Goal: Information Seeking & Learning: Learn about a topic

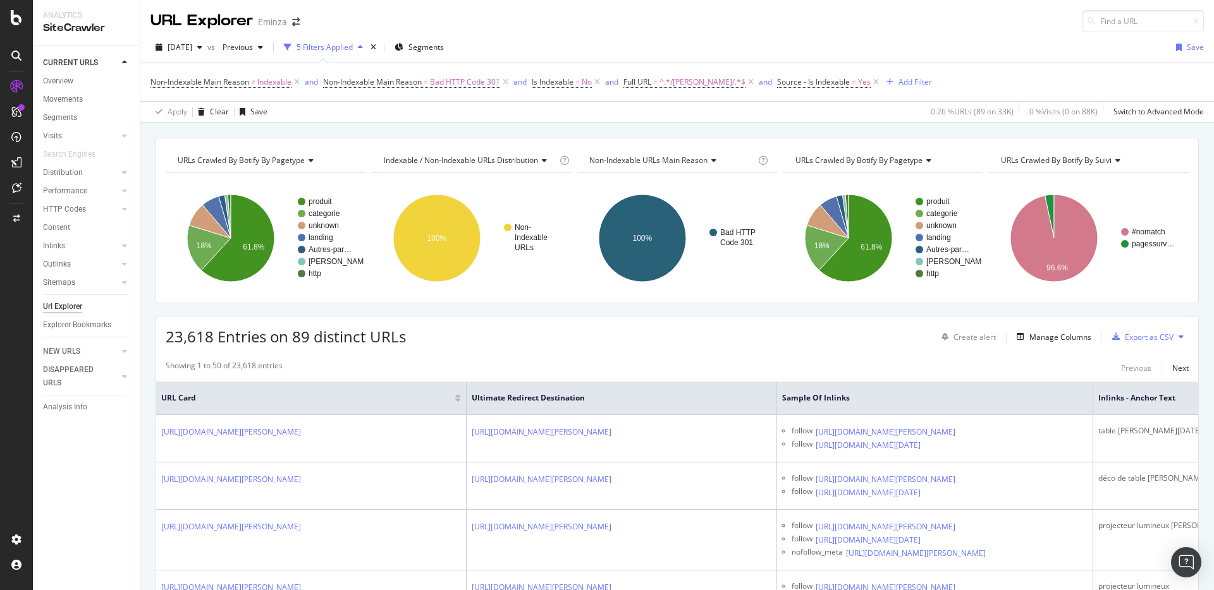
click at [628, 21] on div "URL Explorer Eminza" at bounding box center [676, 16] width 1073 height 32
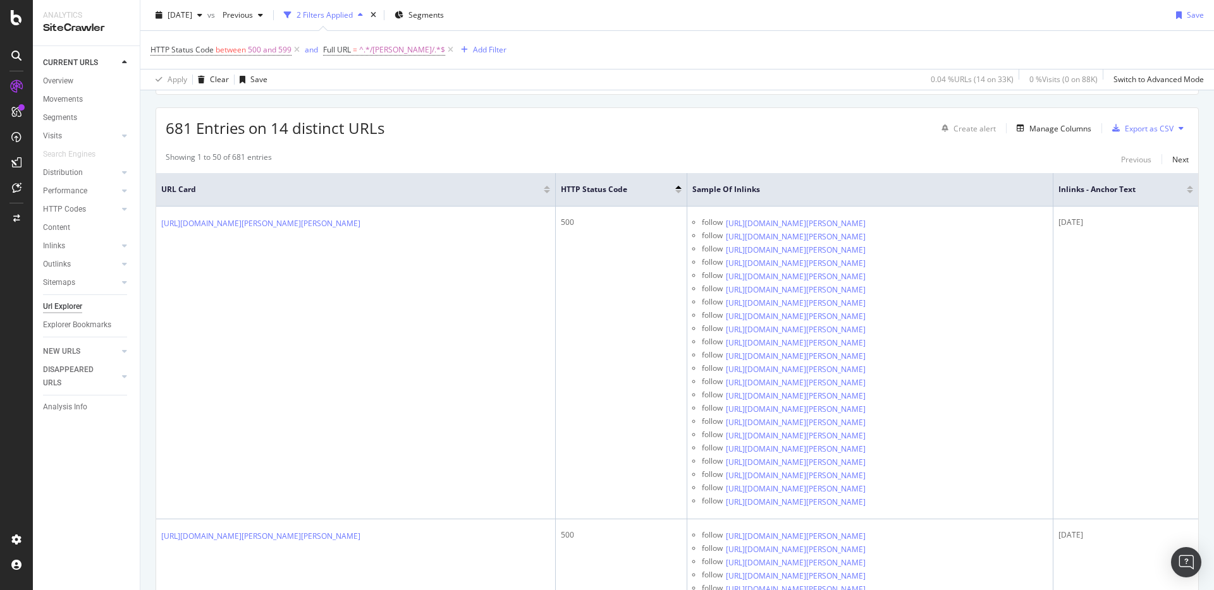
scroll to position [210, 0]
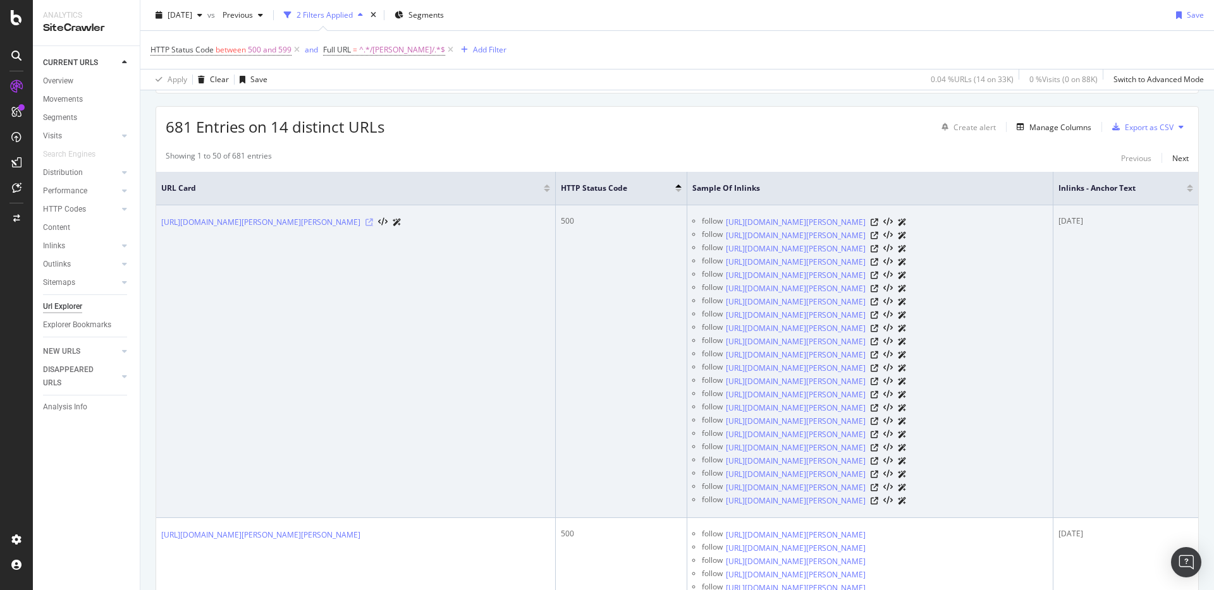
click at [373, 220] on icon at bounding box center [369, 223] width 8 height 8
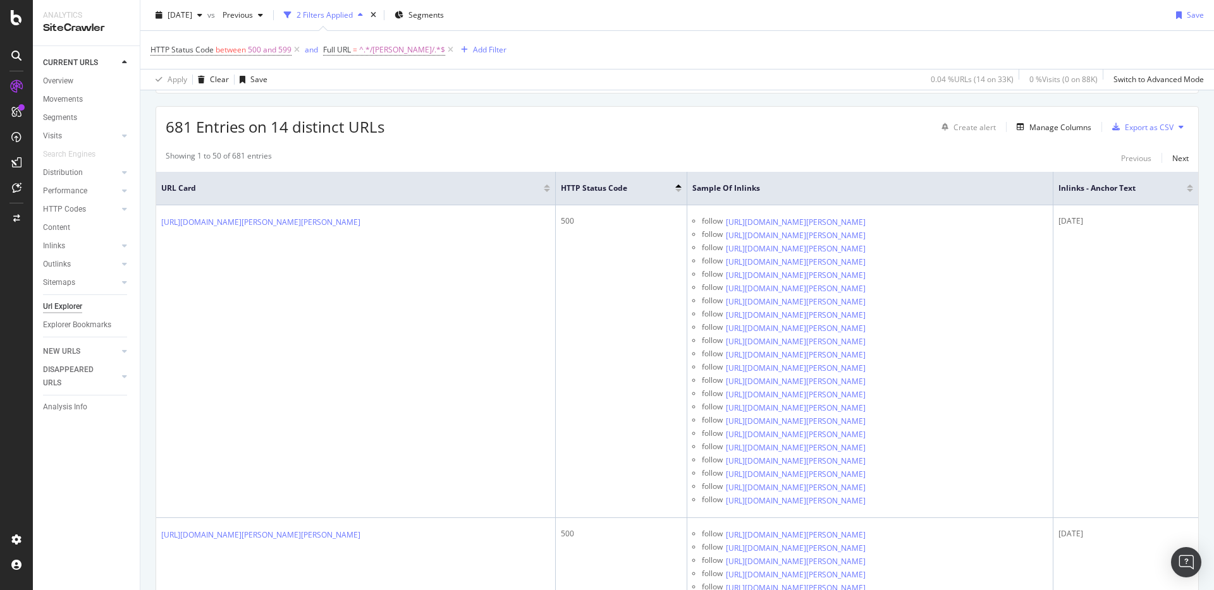
click at [20, 22] on icon at bounding box center [16, 17] width 11 height 15
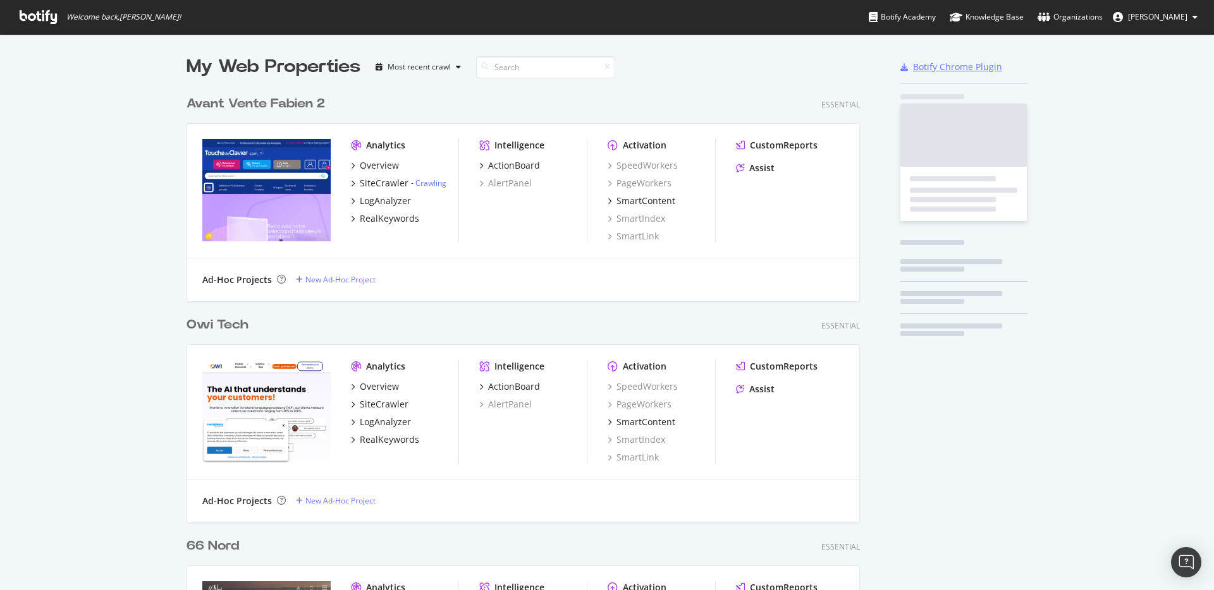
scroll to position [581, 1195]
click at [573, 68] on input at bounding box center [545, 67] width 139 height 22
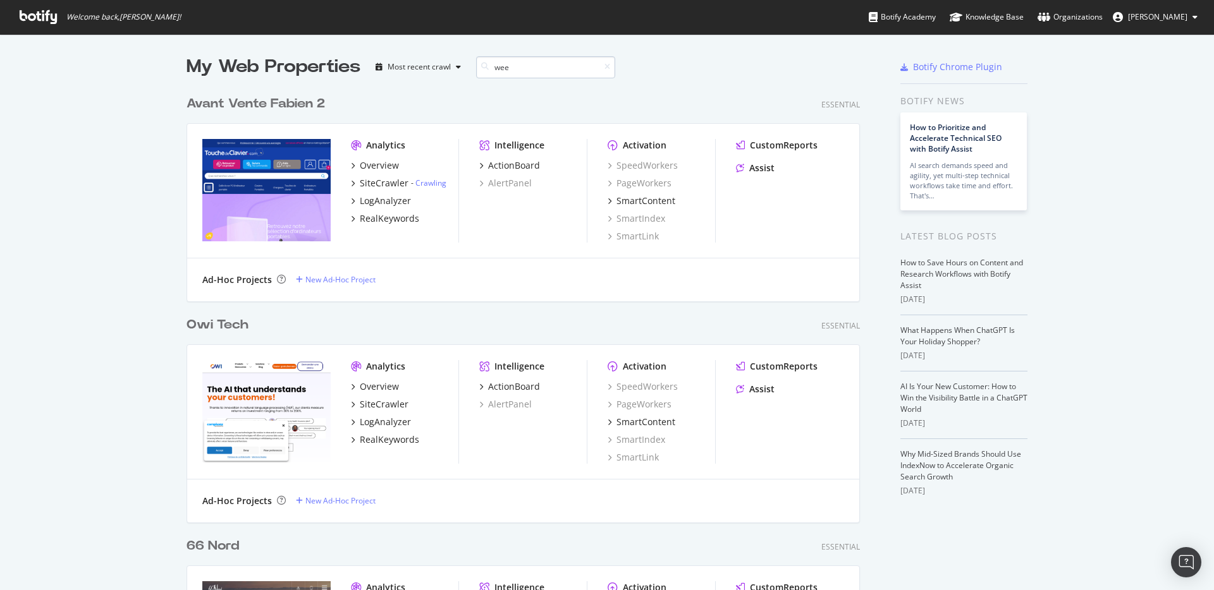
scroll to position [212, 674]
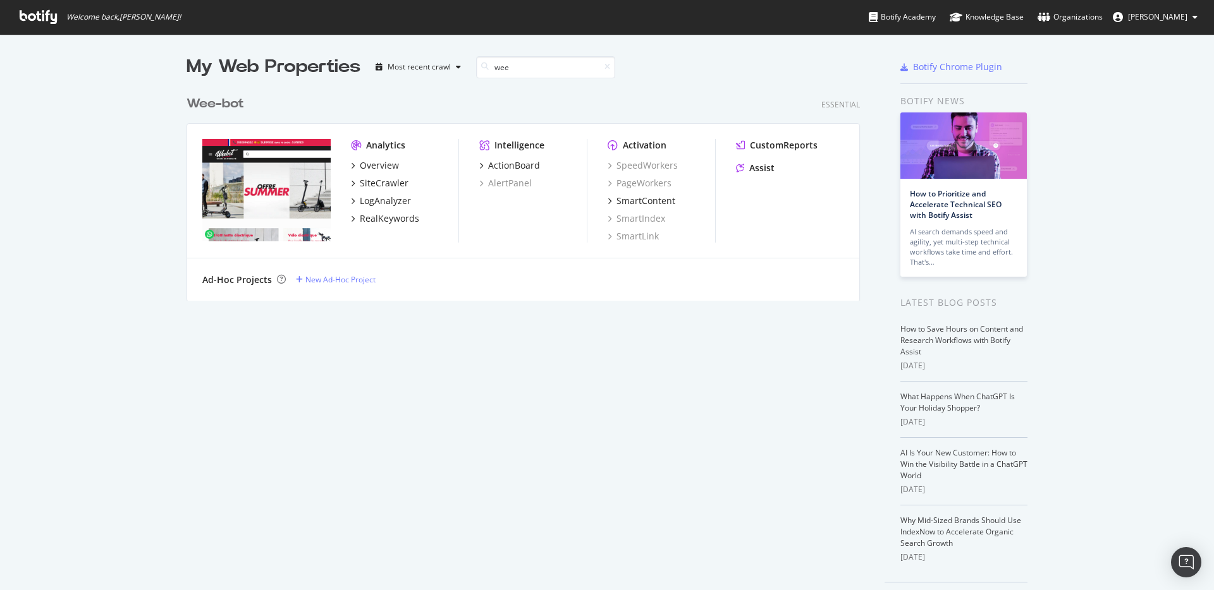
type input "wee"
click at [221, 109] on div "Wee -bot" at bounding box center [215, 104] width 58 height 18
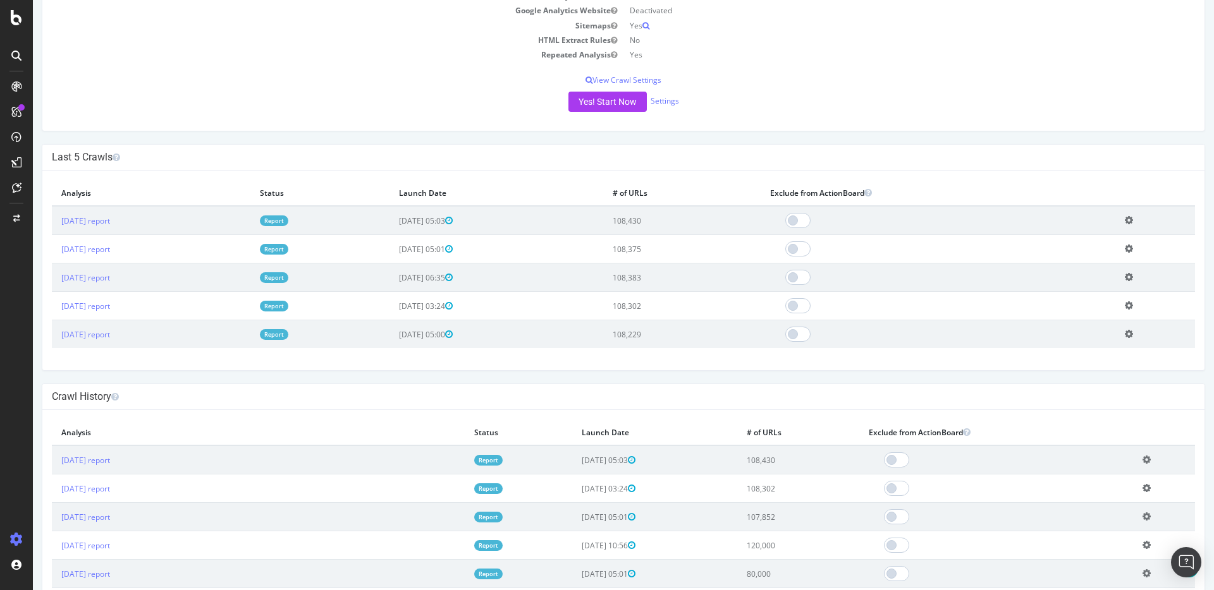
scroll to position [432, 0]
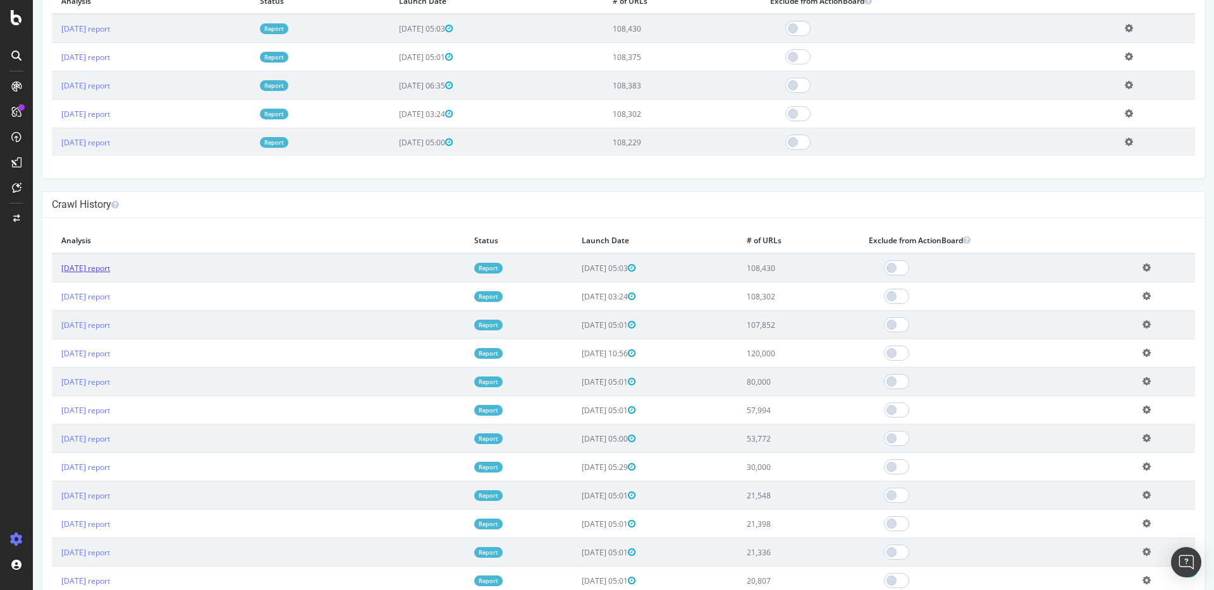
click at [110, 265] on link "2025 Sep. 10th report" at bounding box center [85, 268] width 49 height 11
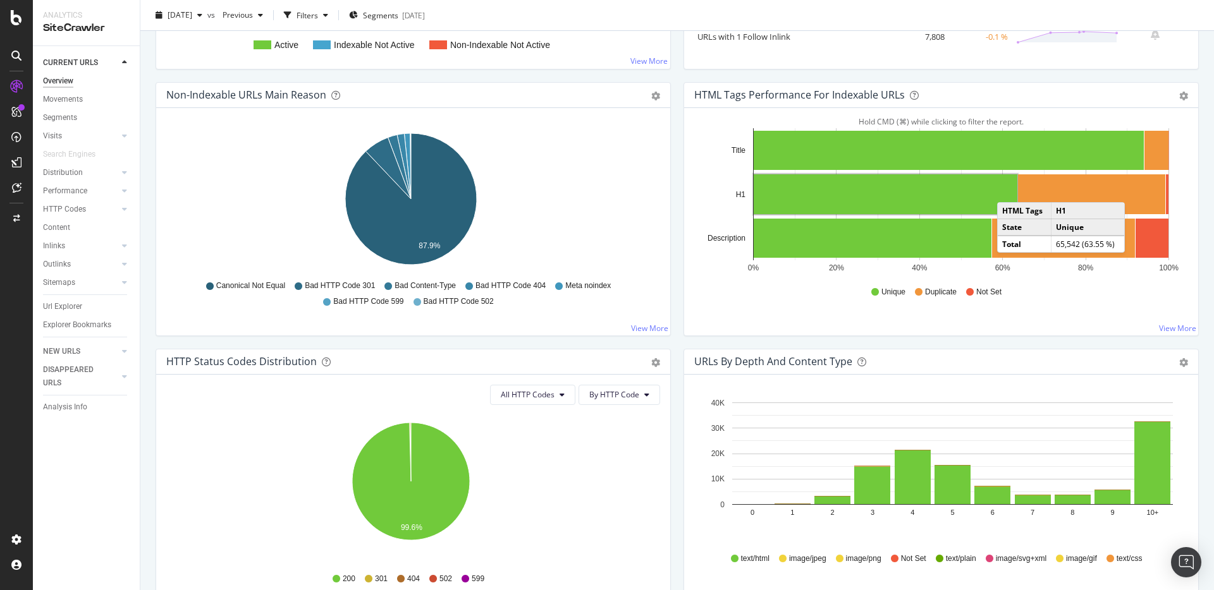
scroll to position [593, 0]
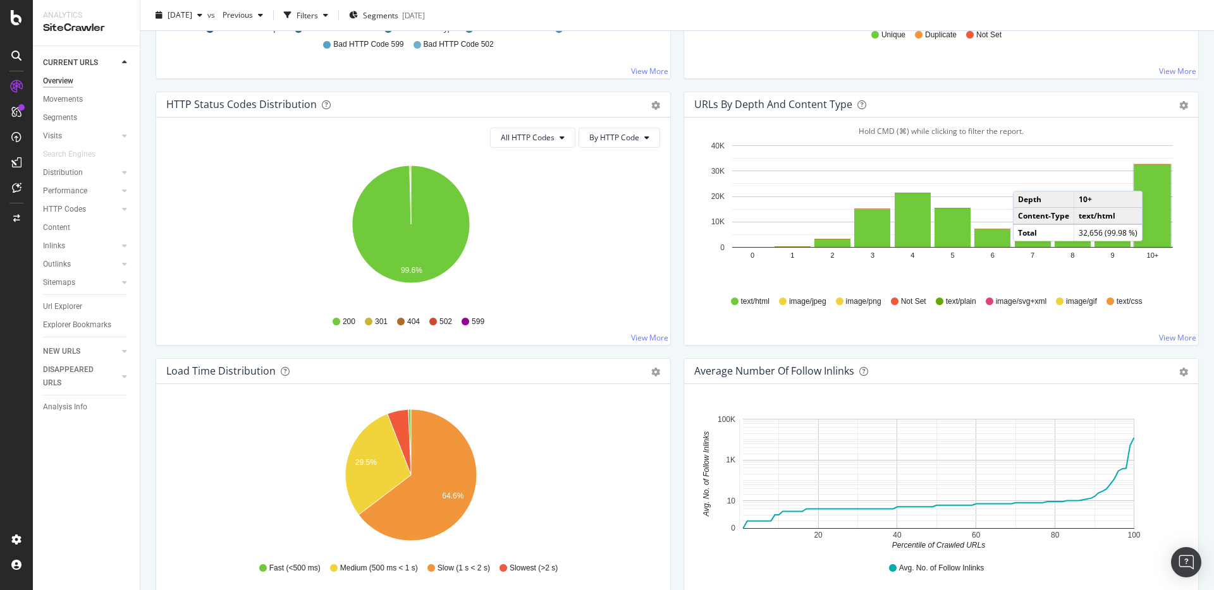
drag, startPoint x: 1133, startPoint y: 176, endPoint x: 1146, endPoint y: 178, distance: 12.7
click at [1146, 178] on rect "A chart." at bounding box center [1152, 206] width 36 height 82
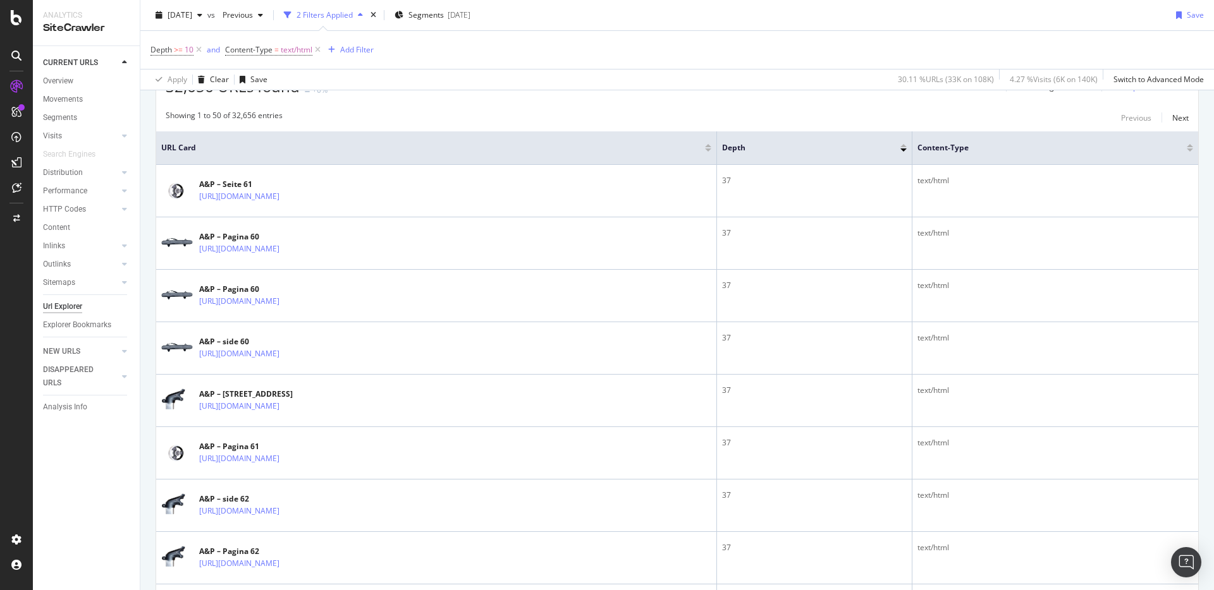
scroll to position [435, 0]
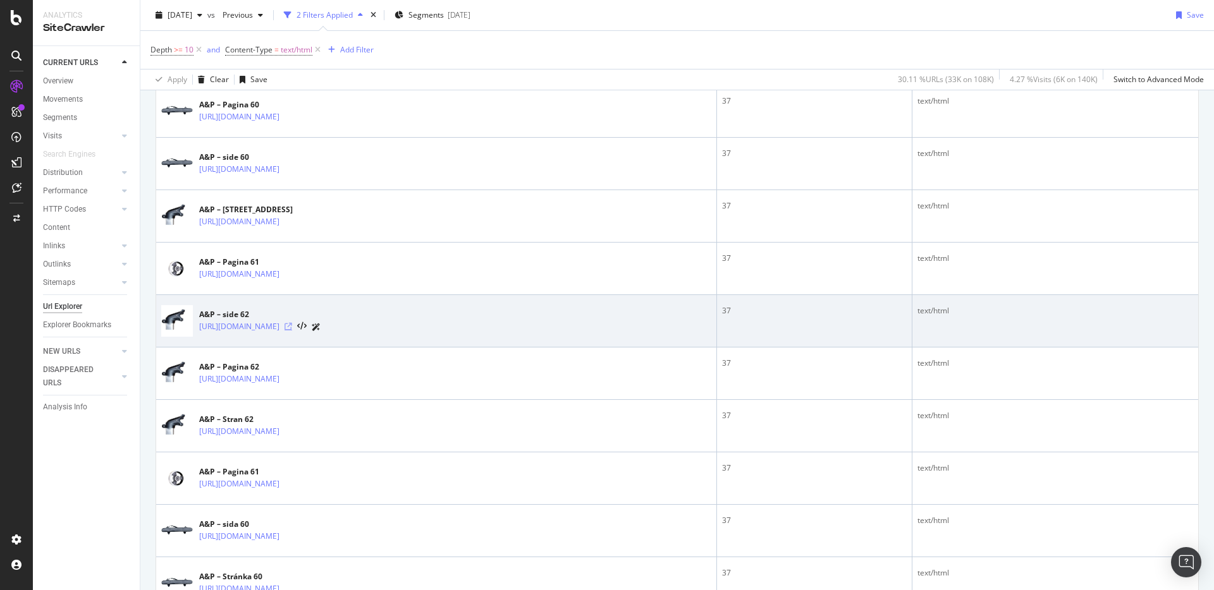
click at [292, 324] on icon at bounding box center [288, 327] width 8 height 8
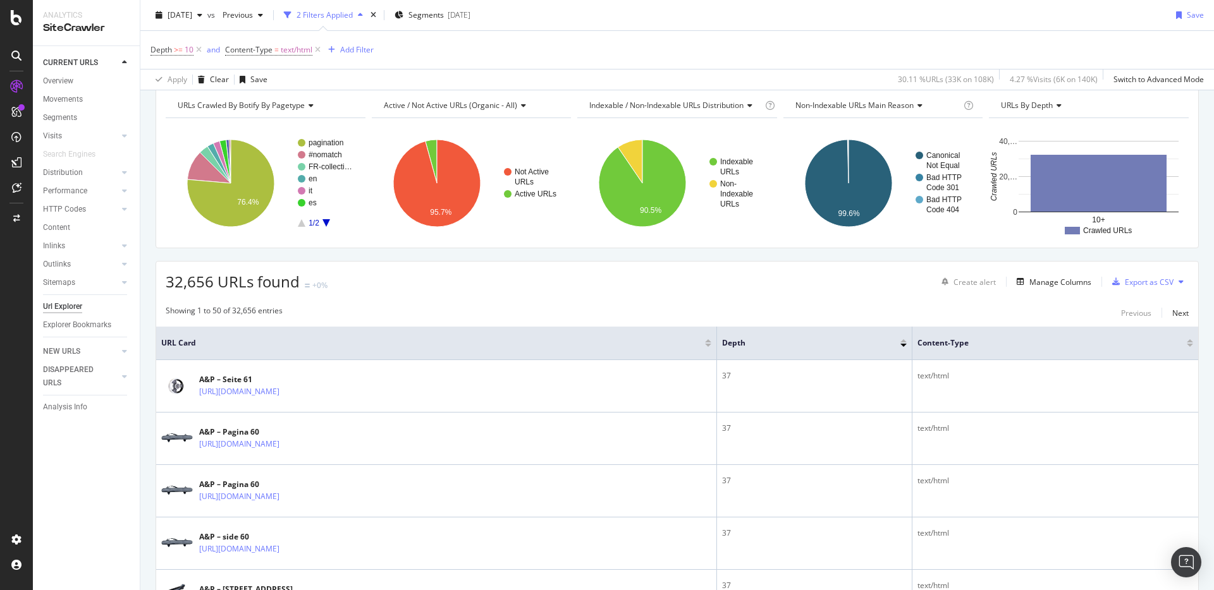
scroll to position [0, 0]
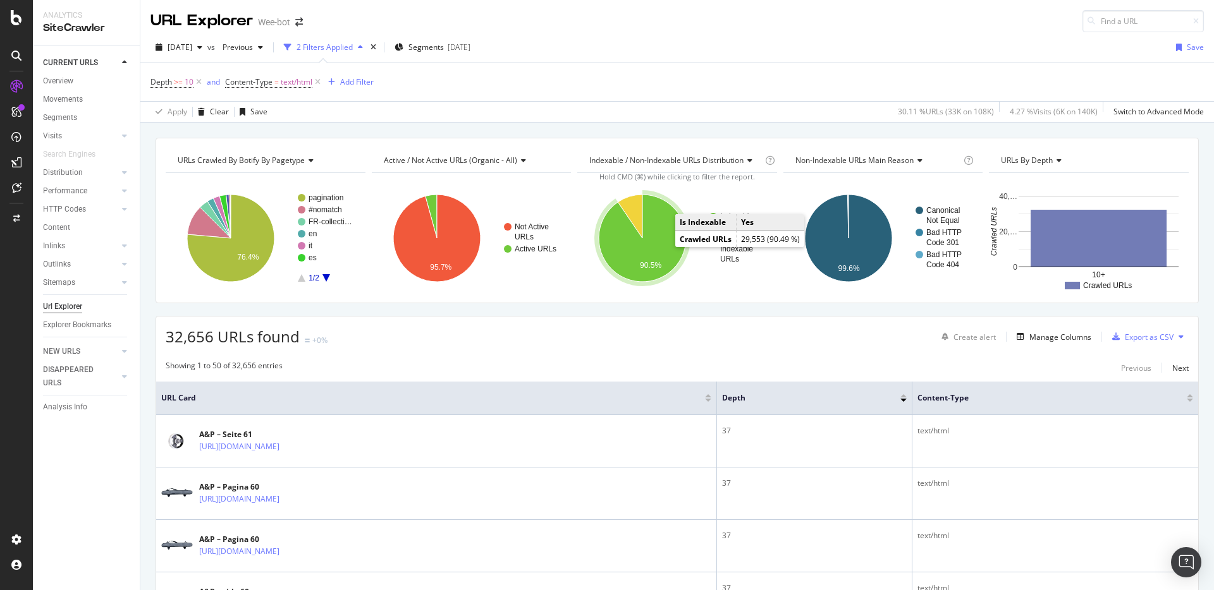
click at [635, 257] on icon "A chart." at bounding box center [642, 238] width 87 height 87
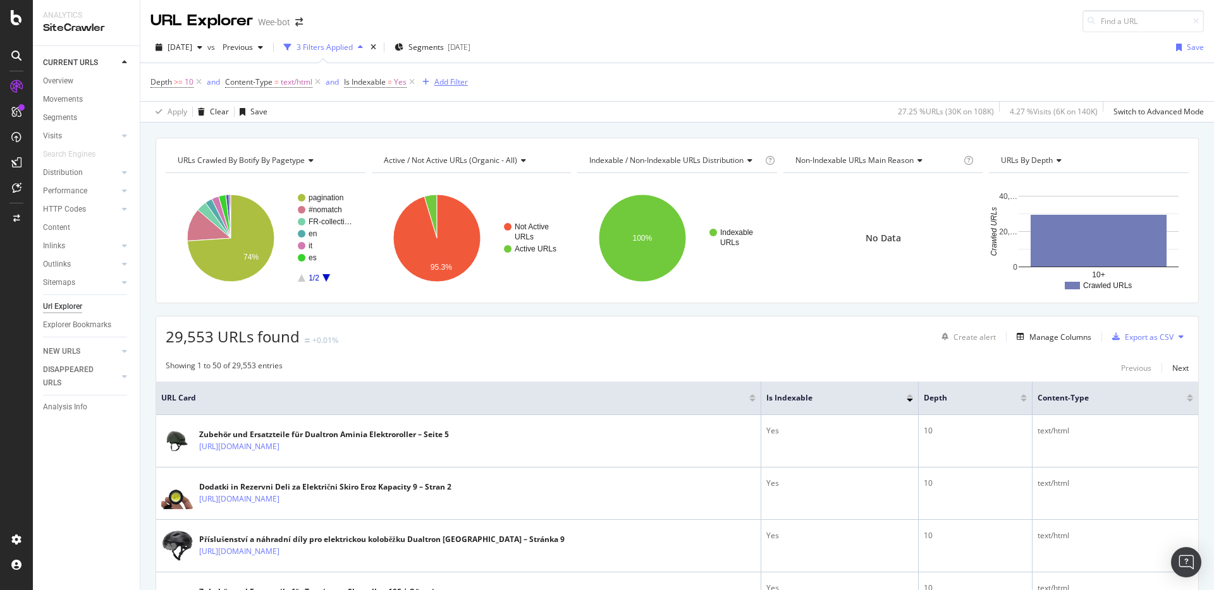
click at [456, 80] on div "Add Filter" at bounding box center [451, 81] width 34 height 11
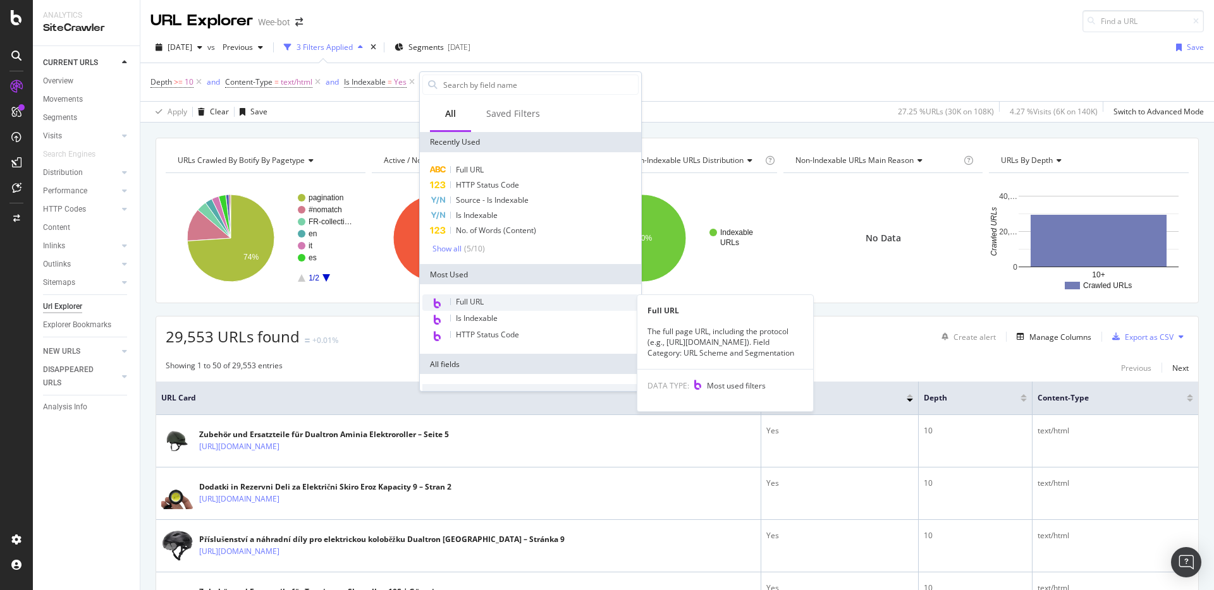
click at [482, 303] on span "Full URL" at bounding box center [470, 301] width 28 height 11
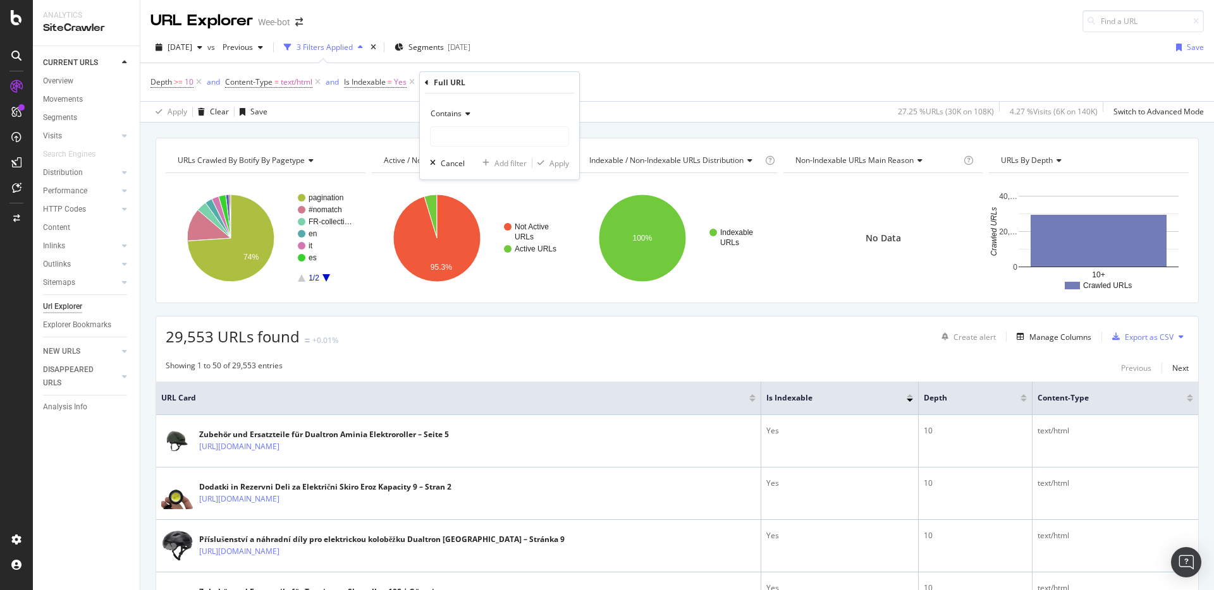
click at [459, 114] on span "Contains" at bounding box center [446, 113] width 31 height 11
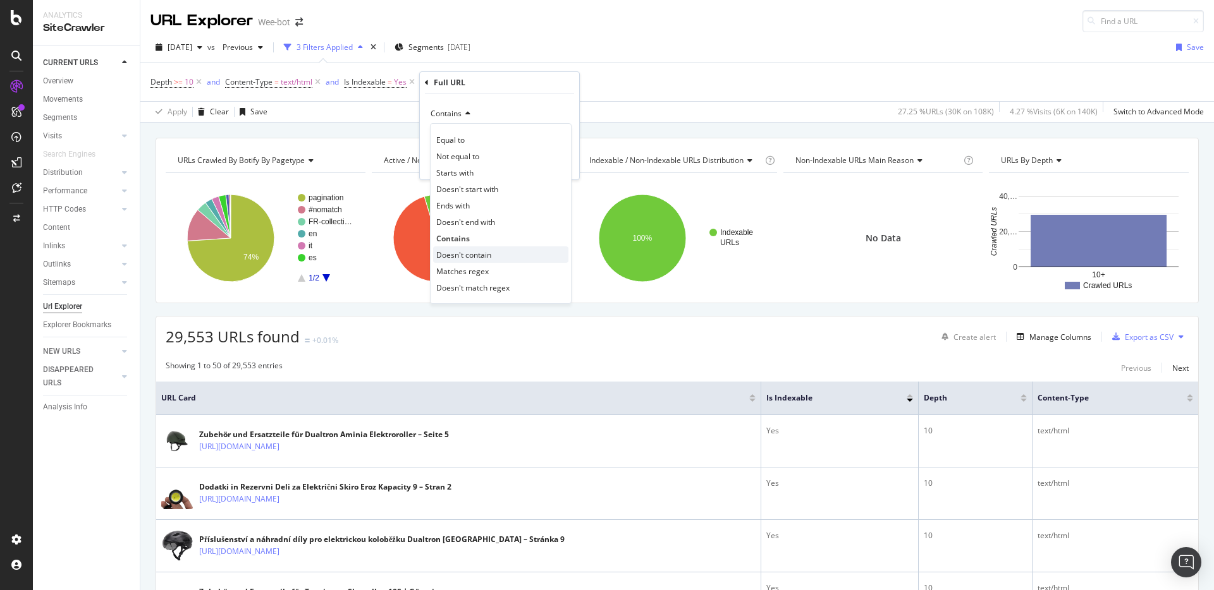
click at [486, 255] on span "Doesn't contain" at bounding box center [463, 255] width 55 height 11
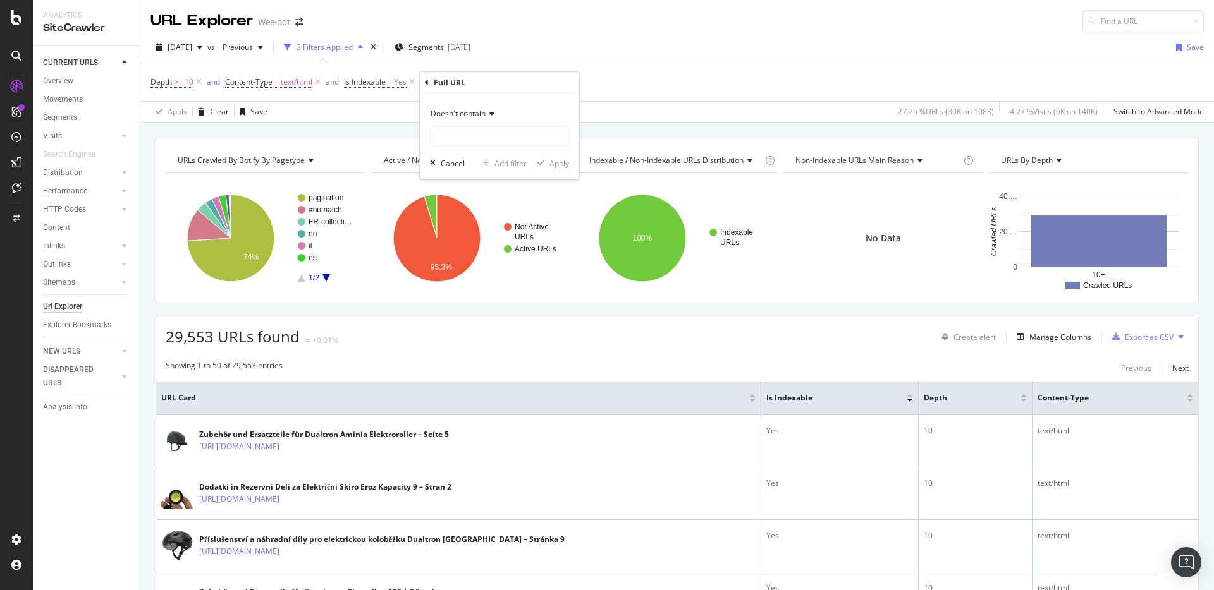
click at [477, 150] on div "Doesn't contain Cancel Add filter Apply" at bounding box center [499, 137] width 159 height 86
click at [494, 136] on input "text" at bounding box center [500, 136] width 138 height 20
paste input "a-p"
type input "a-p"
click at [566, 165] on div "Apply" at bounding box center [559, 163] width 20 height 11
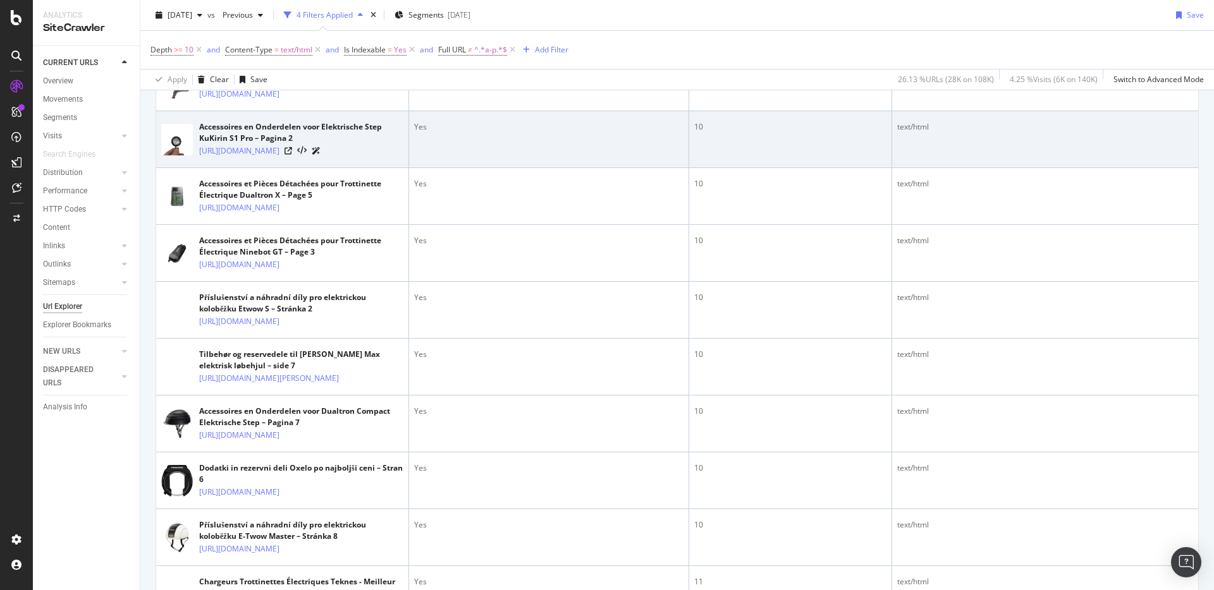
scroll to position [1671, 0]
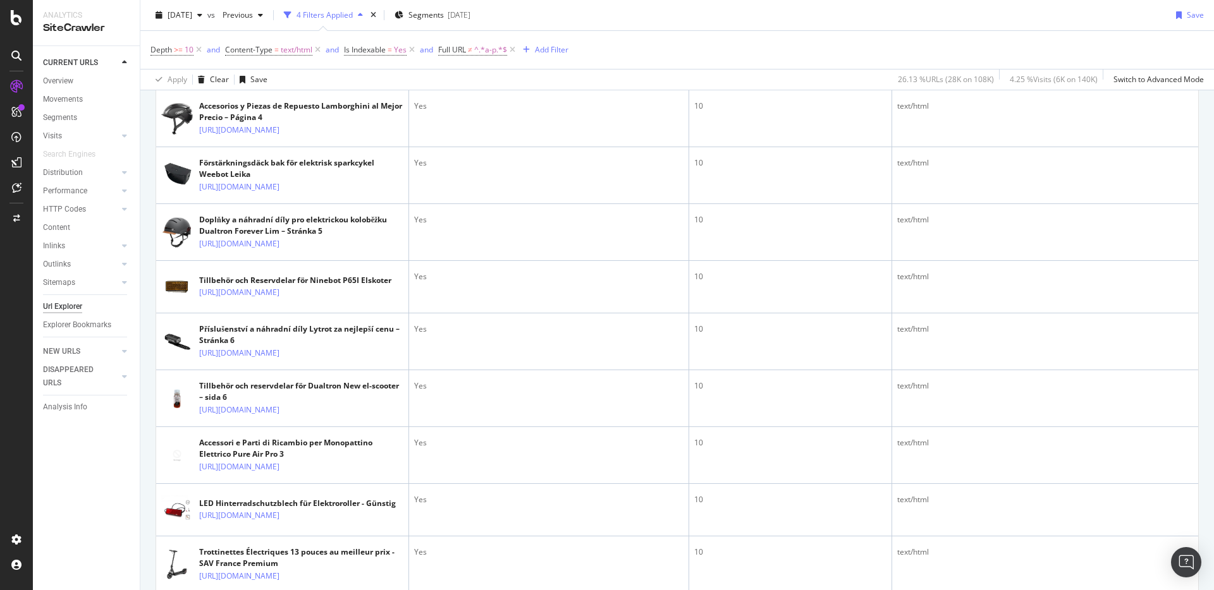
scroll to position [0, 0]
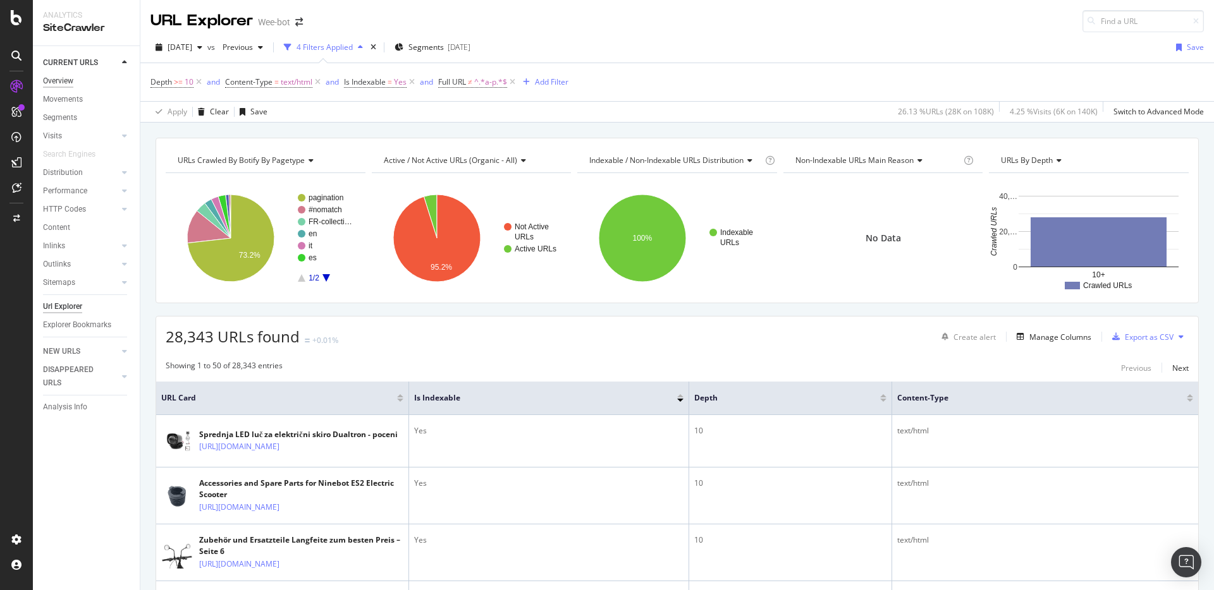
click at [72, 80] on div "Overview" at bounding box center [58, 81] width 30 height 13
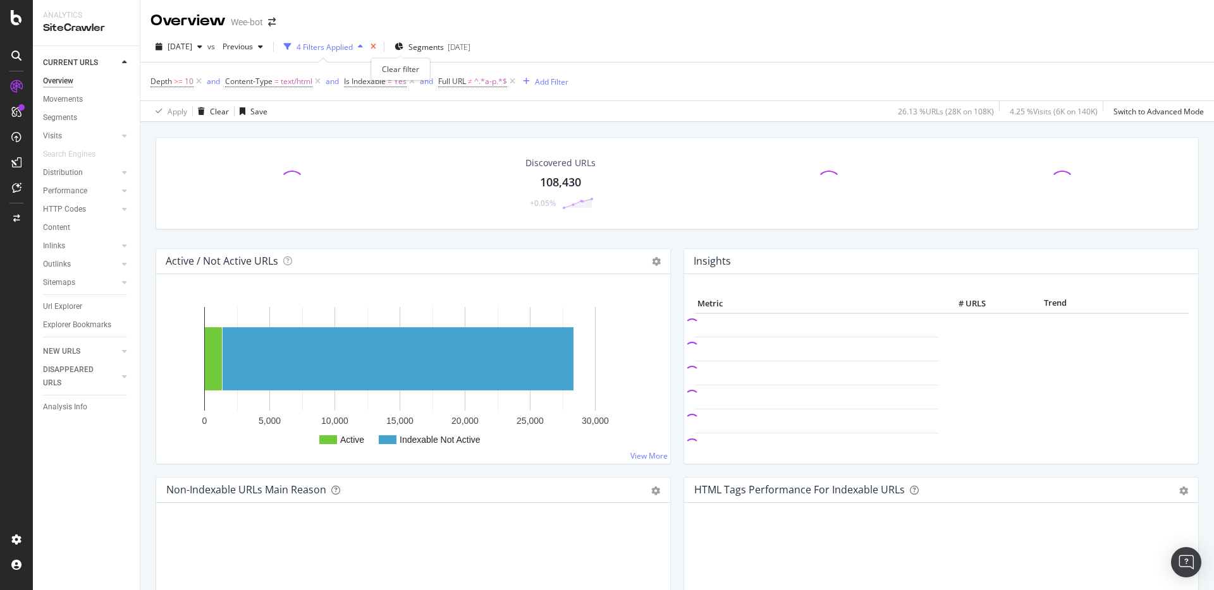
click at [376, 48] on icon "times" at bounding box center [373, 47] width 6 height 8
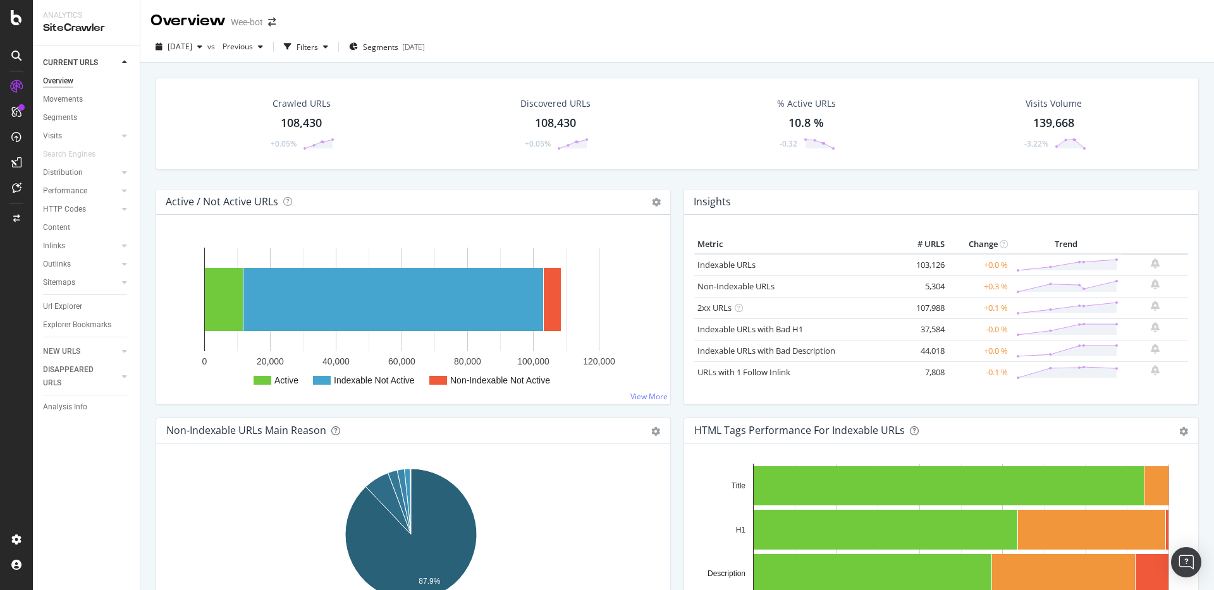
scroll to position [824, 0]
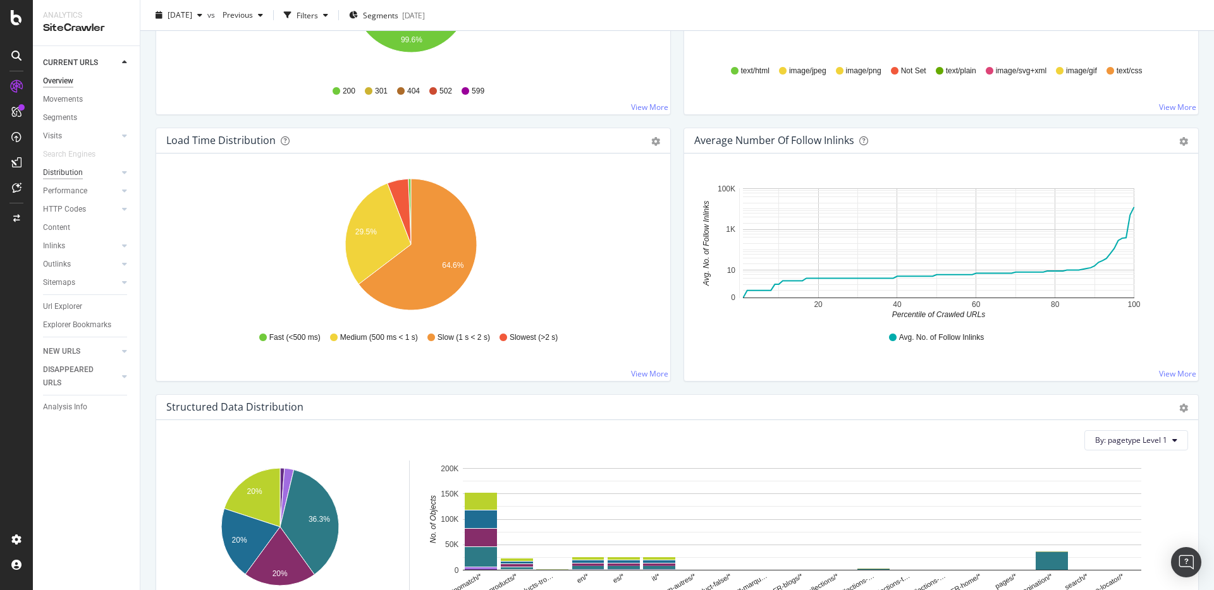
click at [66, 168] on div "Distribution" at bounding box center [63, 172] width 40 height 13
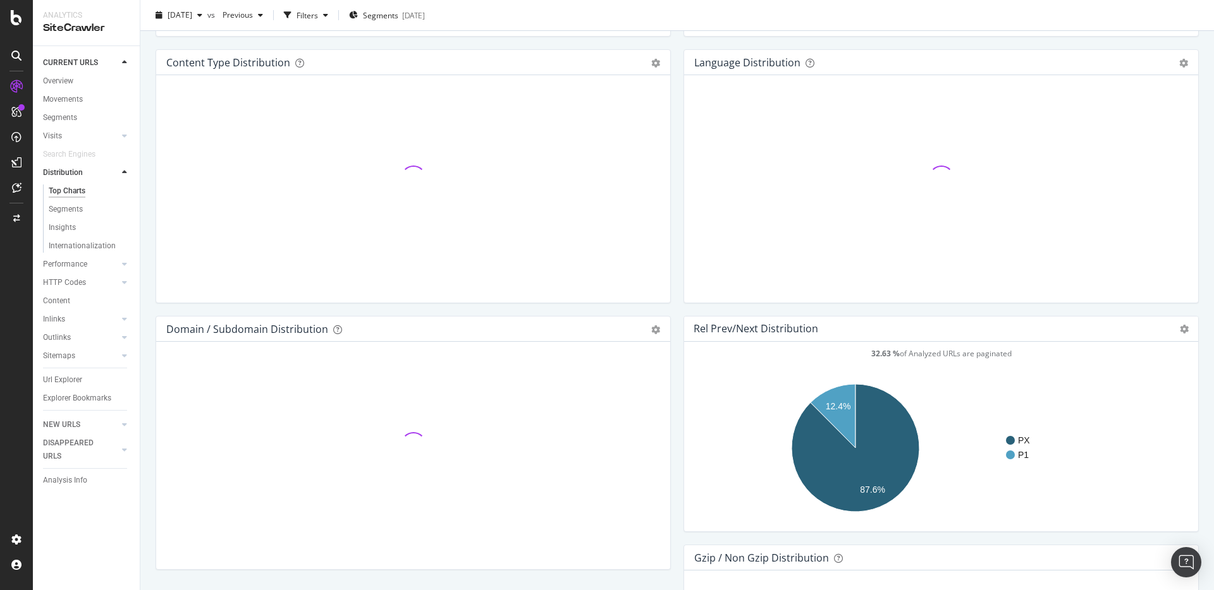
scroll to position [1950, 0]
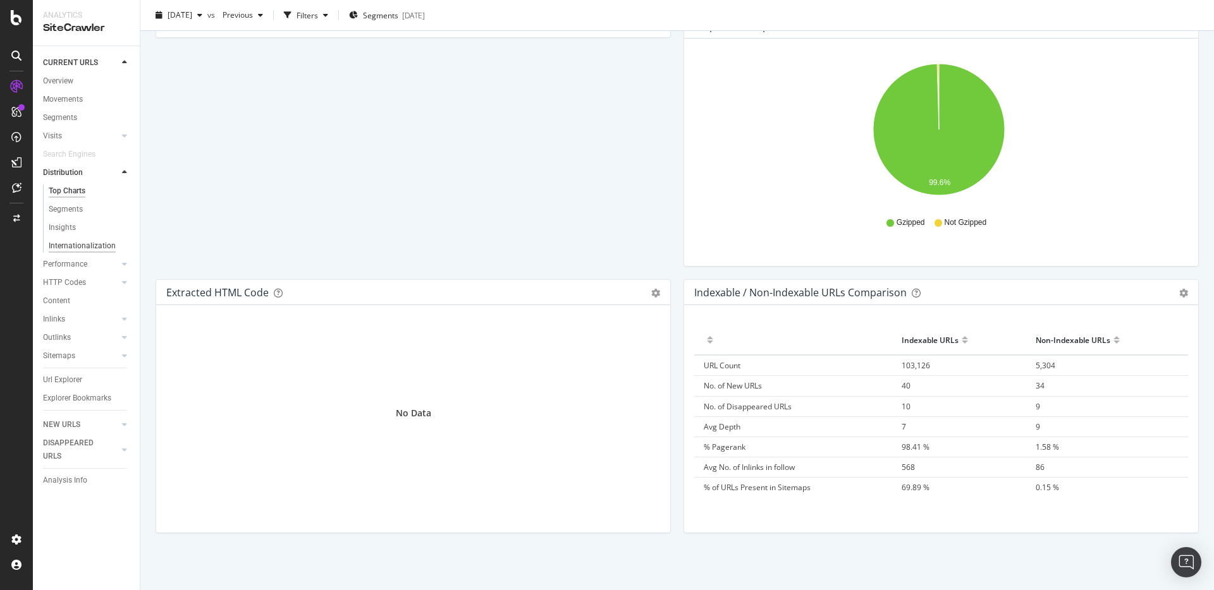
click at [87, 240] on div "Internationalization" at bounding box center [82, 246] width 67 height 13
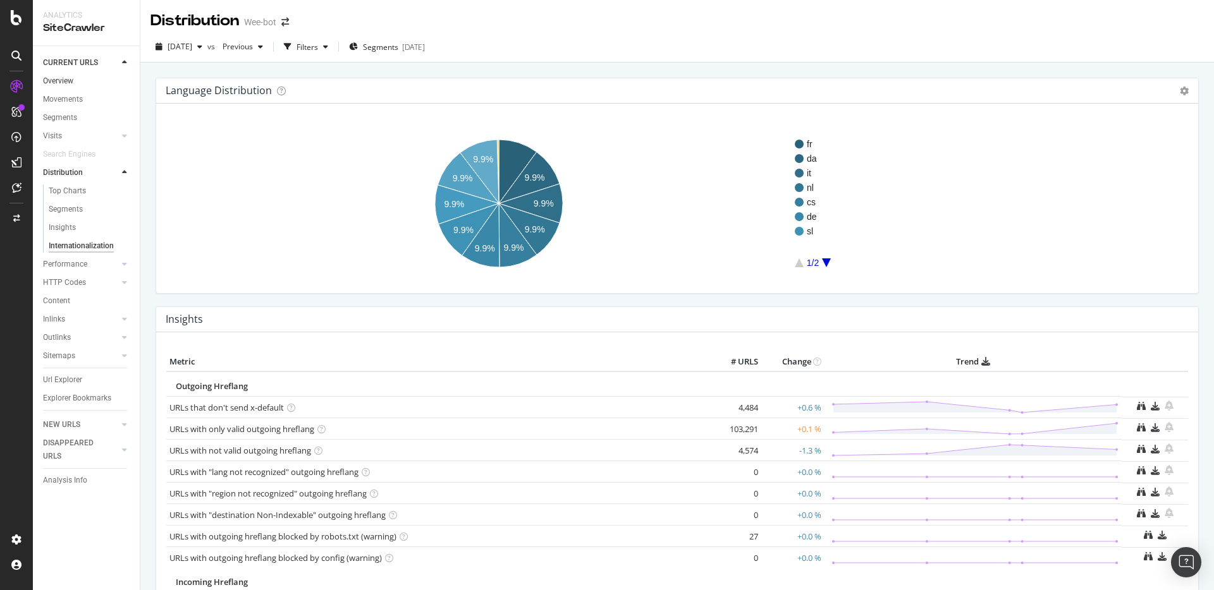
click at [76, 84] on link "Overview" at bounding box center [87, 81] width 88 height 13
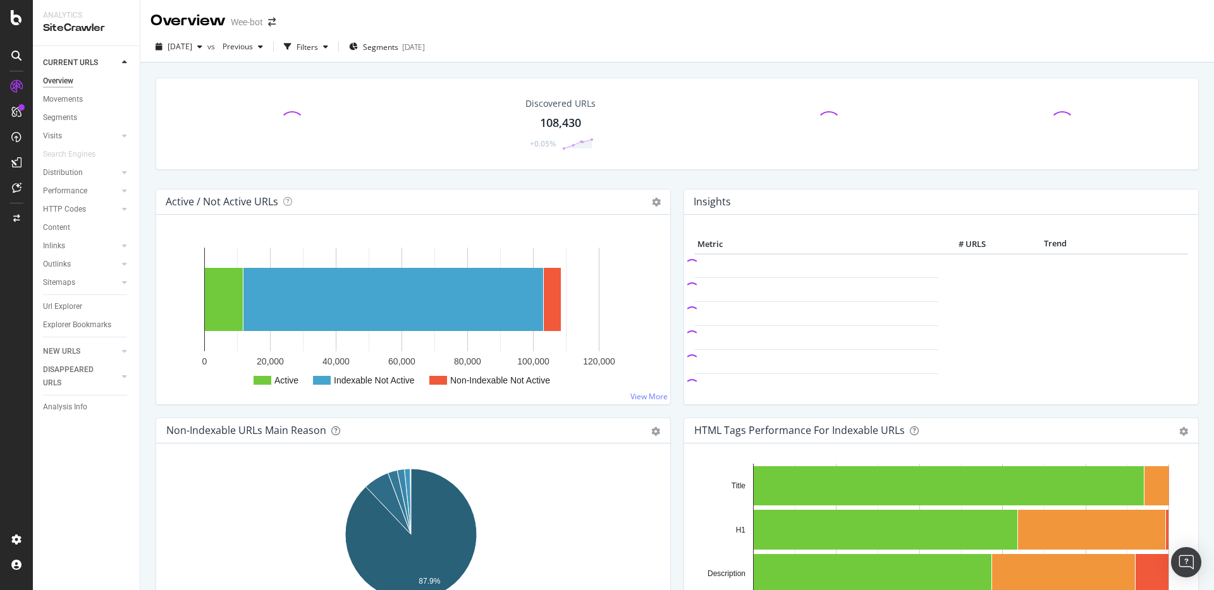
click at [58, 80] on div "Overview" at bounding box center [58, 81] width 30 height 13
